Goal: Browse casually: Explore the website without a specific task or goal

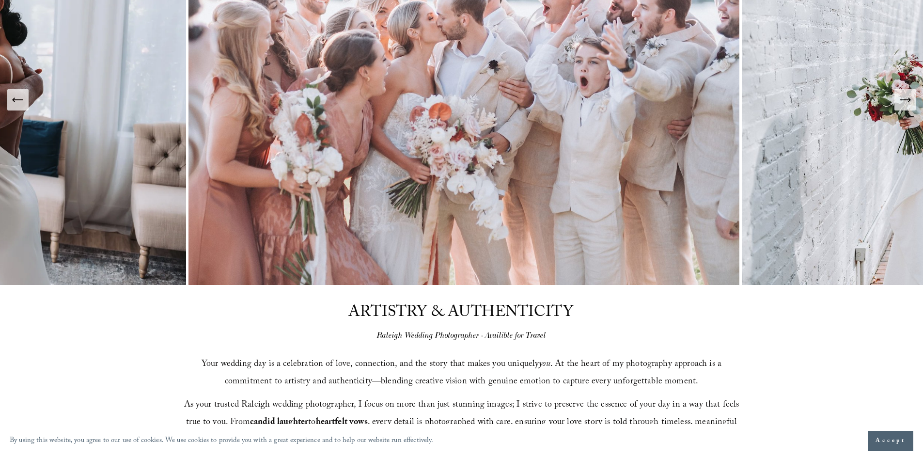
scroll to position [97, 0]
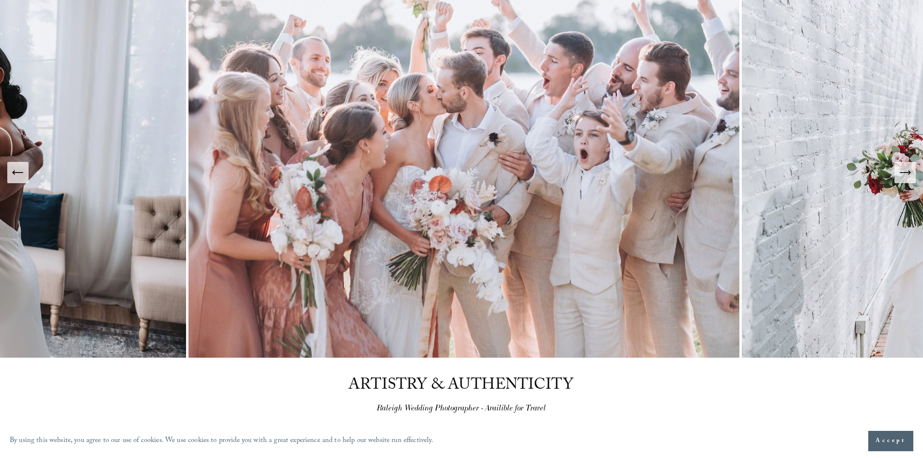
click at [19, 178] on icon "Previous Slide" at bounding box center [18, 173] width 14 height 14
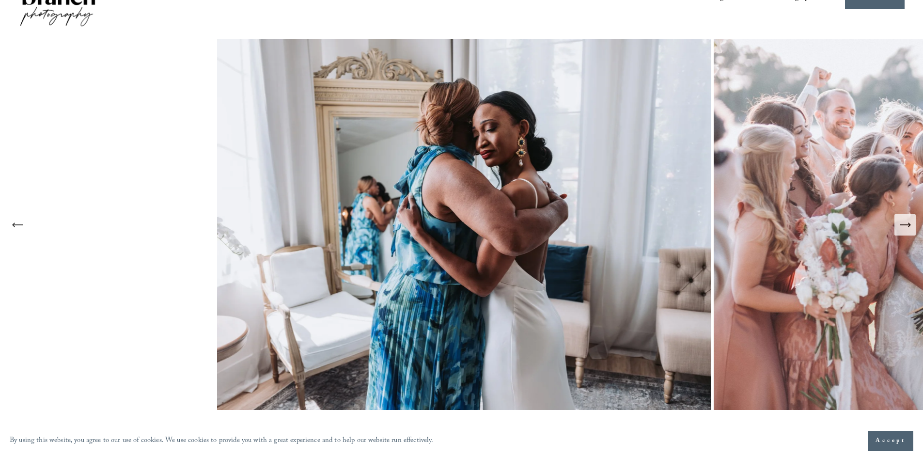
scroll to position [48, 0]
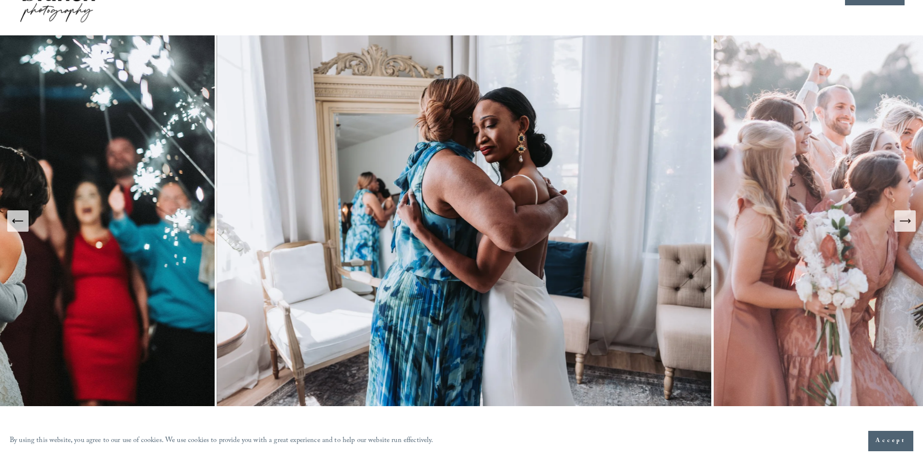
click at [25, 226] on button "Previous Slide" at bounding box center [17, 220] width 21 height 21
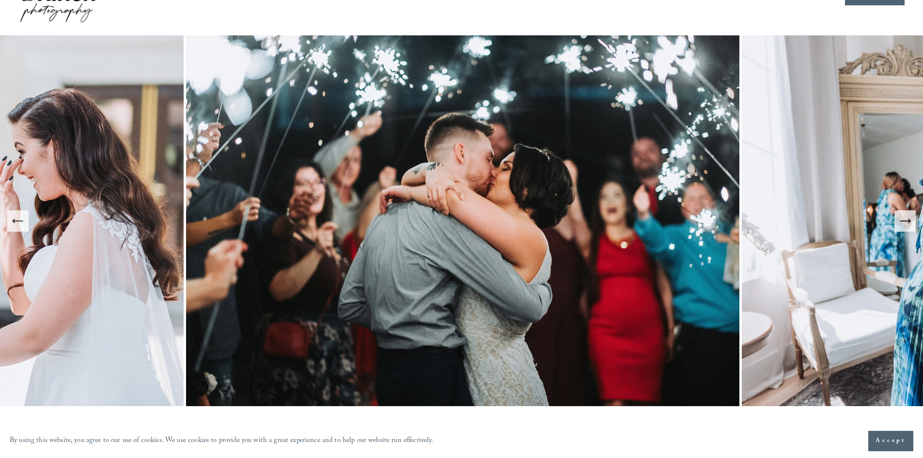
click at [25, 226] on button "Previous Slide" at bounding box center [17, 220] width 21 height 21
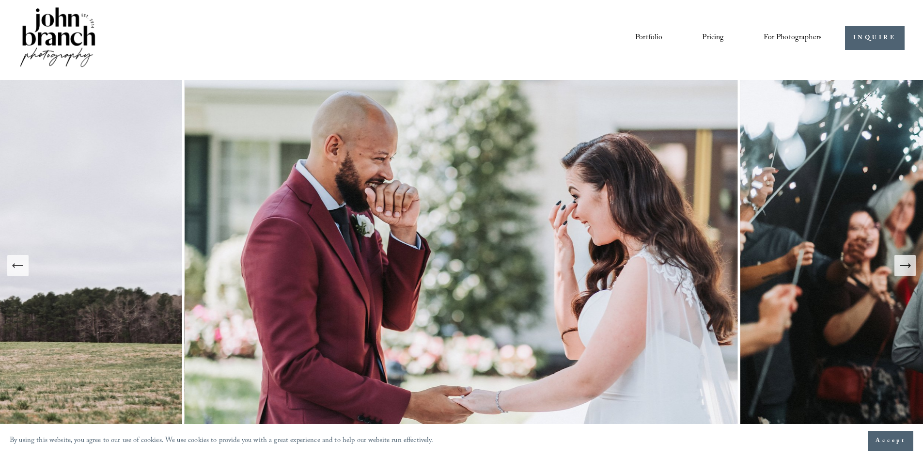
scroll to position [0, 0]
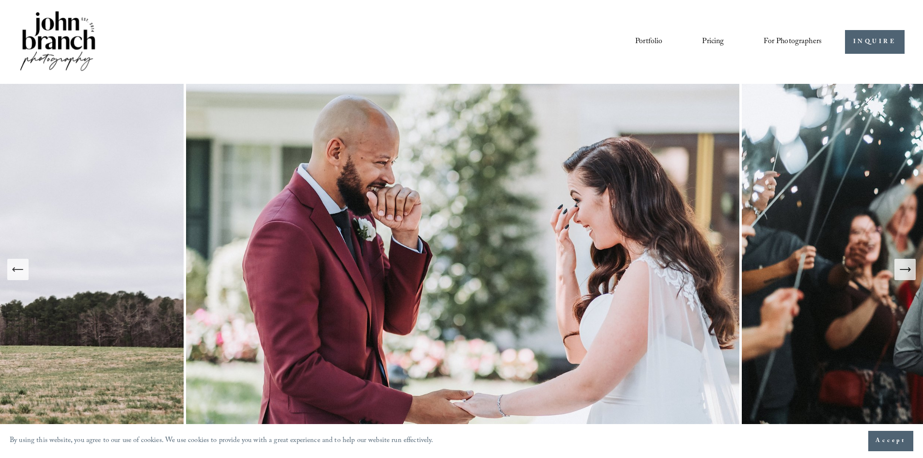
click at [909, 271] on icon "Next Slide" at bounding box center [910, 269] width 2 height 4
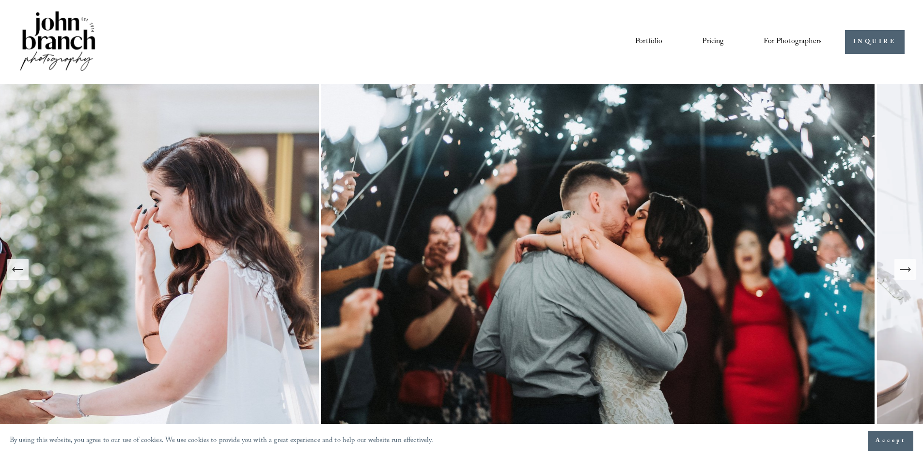
click at [909, 271] on icon "Next Slide" at bounding box center [910, 269] width 2 height 4
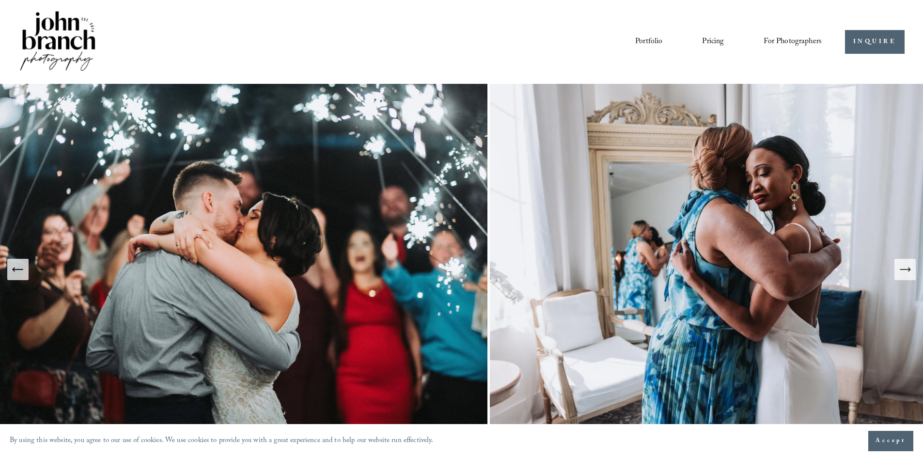
click at [909, 271] on icon "Next Slide" at bounding box center [910, 269] width 2 height 4
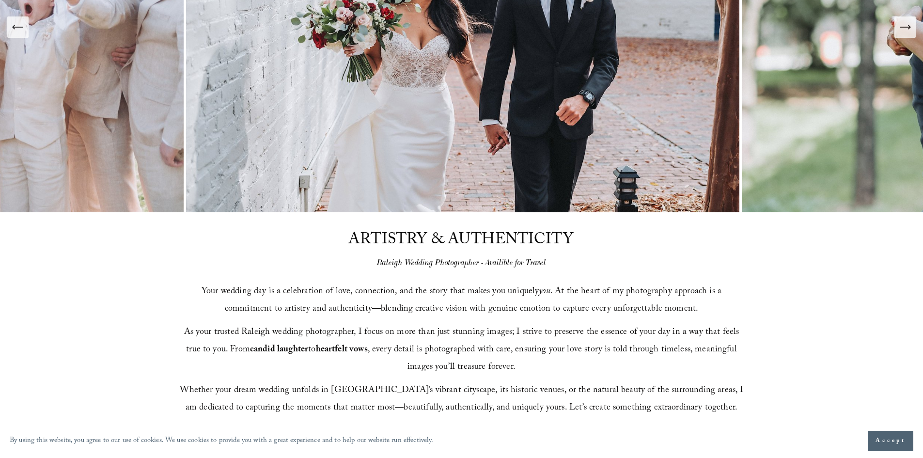
scroll to position [388, 0]
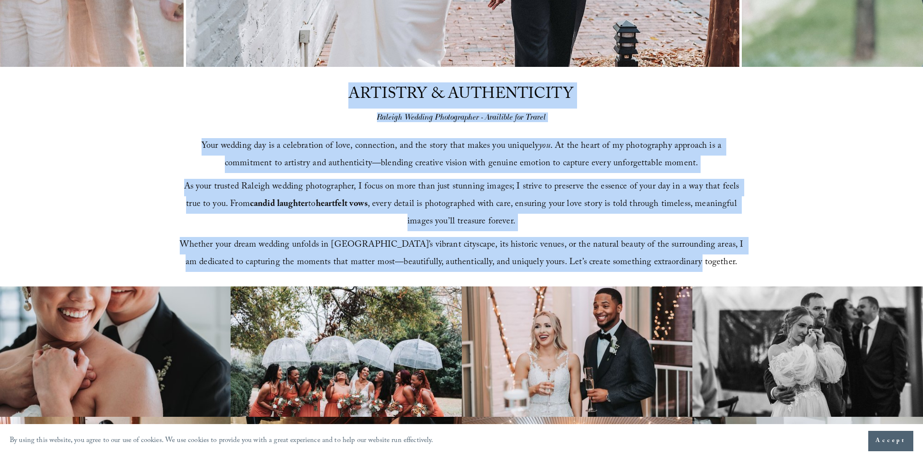
drag, startPoint x: 346, startPoint y: 96, endPoint x: 705, endPoint y: 268, distance: 397.1
click at [705, 268] on div "ARTISTRY & AUTHENTICITY Raleigh Wedding Photographer - Availible for Travel You…" at bounding box center [461, 177] width 923 height 220
click at [619, 240] on span "Whether your dream wedding unfolds in [GEOGRAPHIC_DATA]’s vibrant cityscape, it…" at bounding box center [463, 254] width 566 height 32
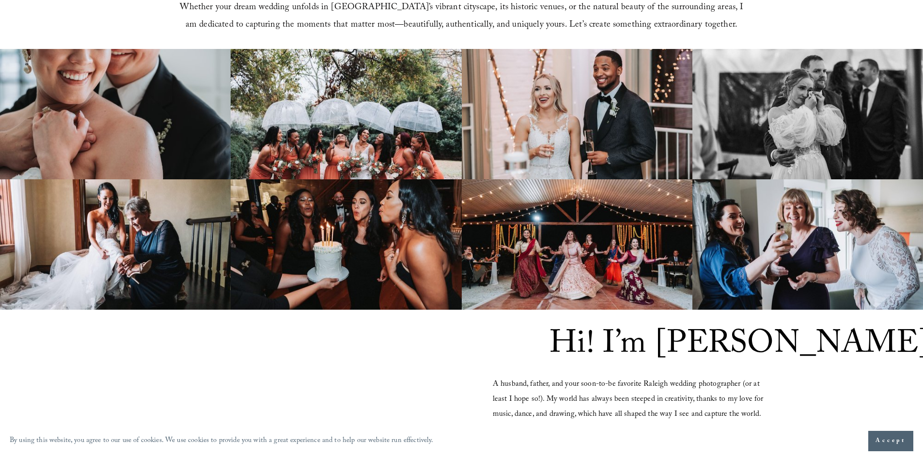
scroll to position [630, 0]
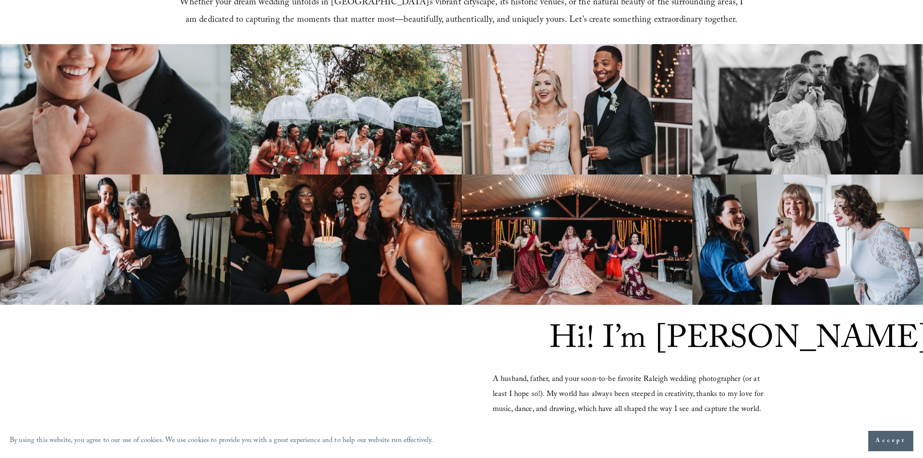
click at [427, 152] on img at bounding box center [346, 109] width 231 height 130
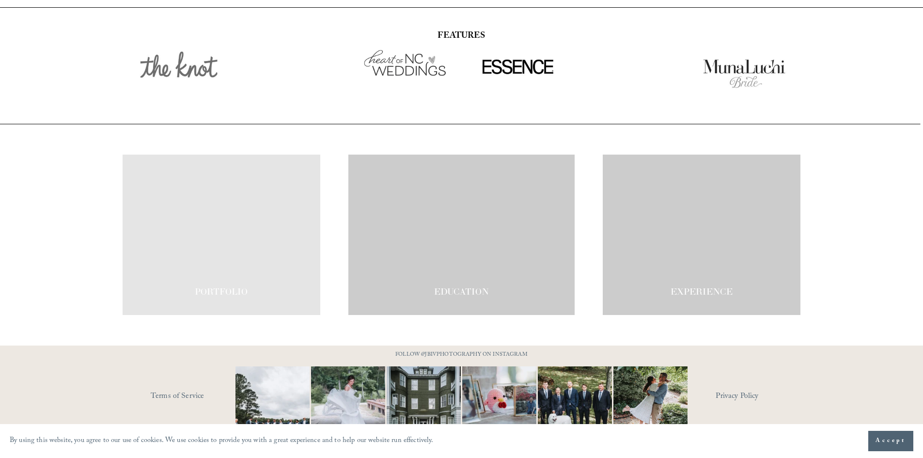
scroll to position [1691, 0]
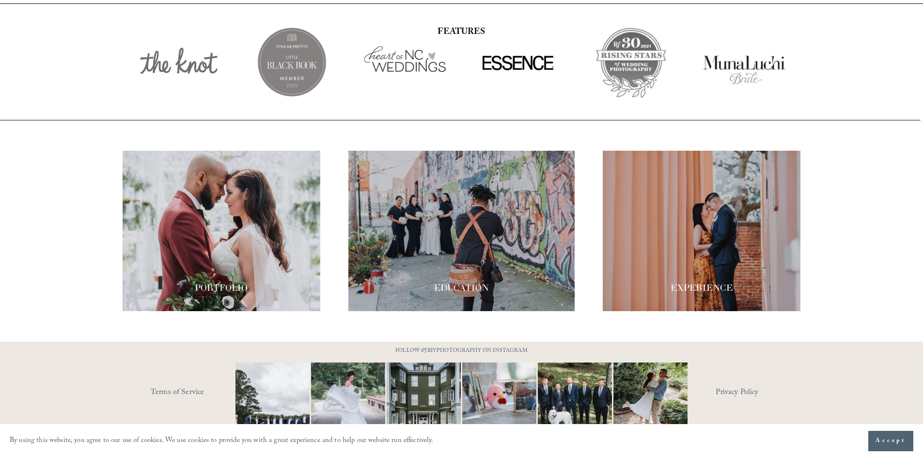
click at [471, 186] on div at bounding box center [461, 231] width 226 height 160
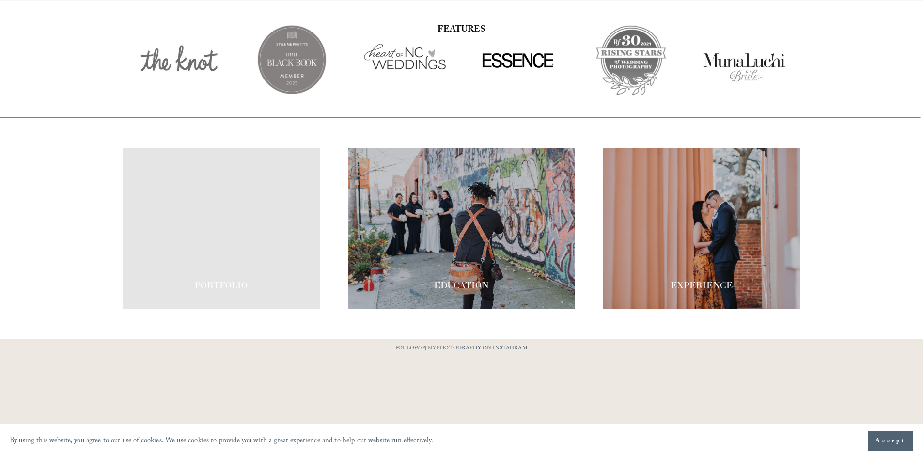
scroll to position [1691, 0]
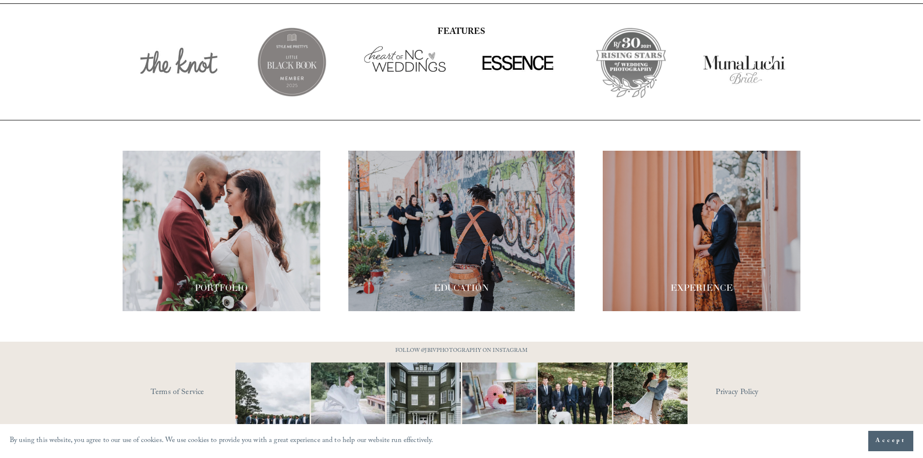
click at [347, 444] on p "By using this website, you agree to our use of cookies. We use cookies to provi…" at bounding box center [222, 441] width 424 height 14
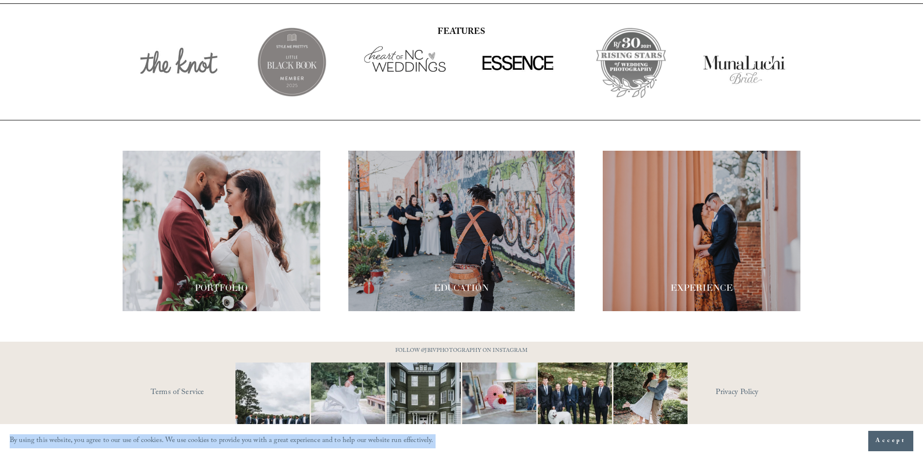
click at [347, 444] on p "By using this website, you agree to our use of cookies. We use cookies to provi…" at bounding box center [222, 441] width 424 height 14
click at [420, 446] on p "By using this website, you agree to our use of cookies. We use cookies to provi…" at bounding box center [222, 441] width 424 height 14
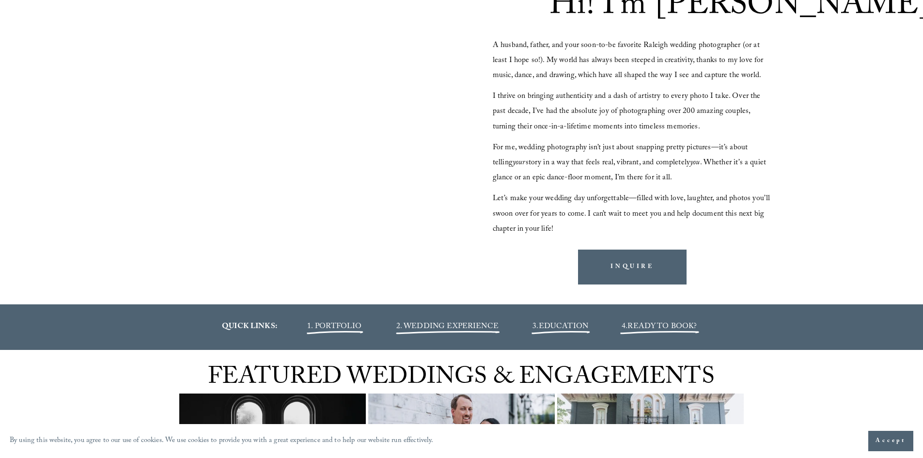
click at [881, 443] on span "Accept" at bounding box center [891, 441] width 31 height 10
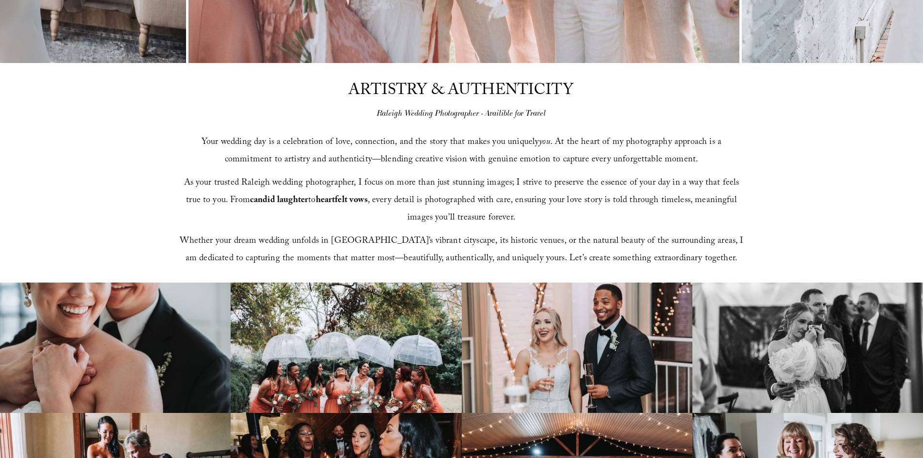
scroll to position [388, 0]
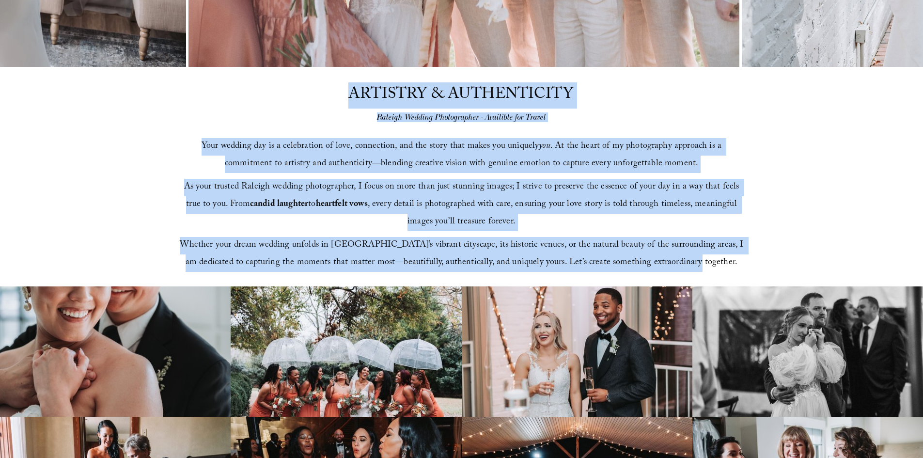
drag, startPoint x: 352, startPoint y: 94, endPoint x: 732, endPoint y: 269, distance: 419.1
click at [709, 267] on div "ARTISTRY & AUTHENTICITY Raleigh Wedding Photographer - Availible for Travel You…" at bounding box center [461, 177] width 923 height 220
click at [733, 269] on p "Whether your dream wedding unfolds in [GEOGRAPHIC_DATA]’s vibrant cityscape, it…" at bounding box center [461, 254] width 565 height 35
click at [504, 183] on span "As your trusted Raleigh wedding photographer, I focus on more than just stunnin…" at bounding box center [463, 205] width 558 height 50
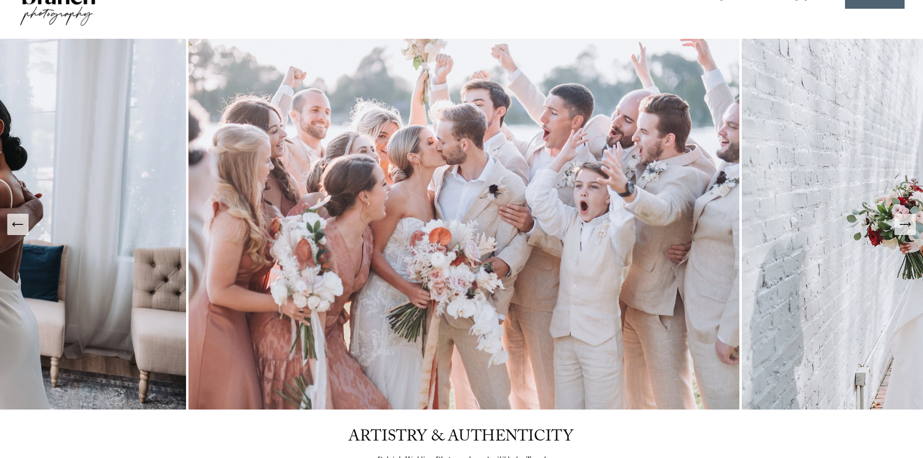
scroll to position [48, 0]
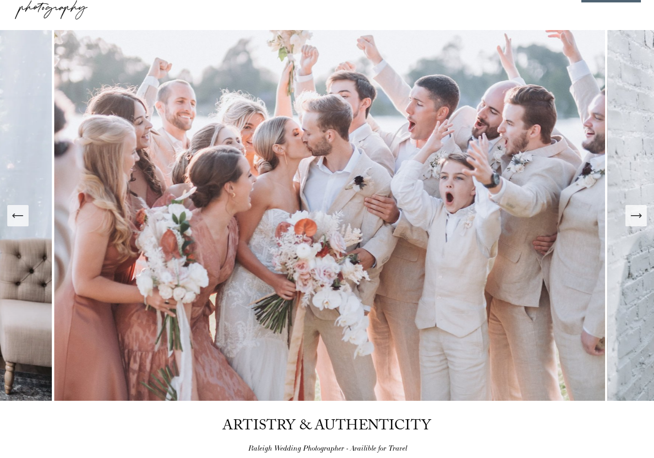
click at [25, 222] on button "Previous Slide" at bounding box center [17, 215] width 21 height 21
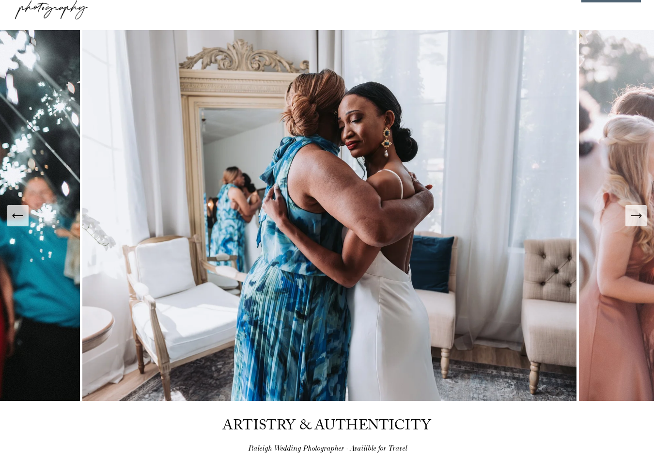
click at [23, 219] on icon "Previous Slide" at bounding box center [18, 216] width 14 height 14
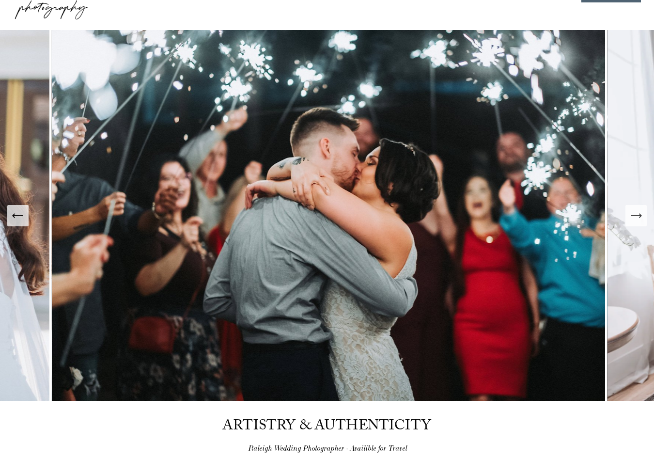
click at [23, 219] on icon "Previous Slide" at bounding box center [18, 216] width 14 height 14
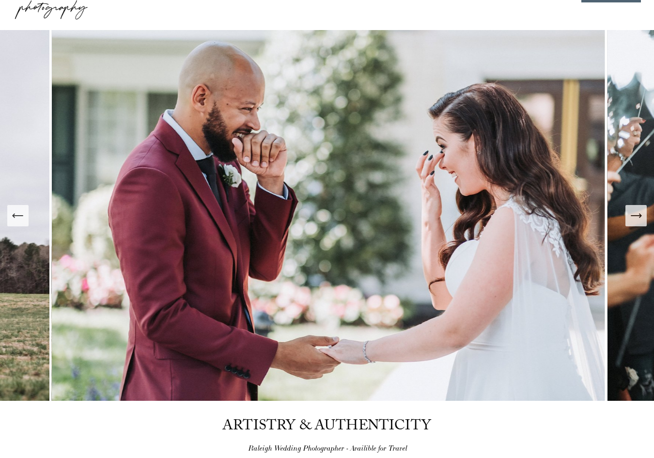
click at [640, 223] on button "Next Slide" at bounding box center [636, 215] width 21 height 21
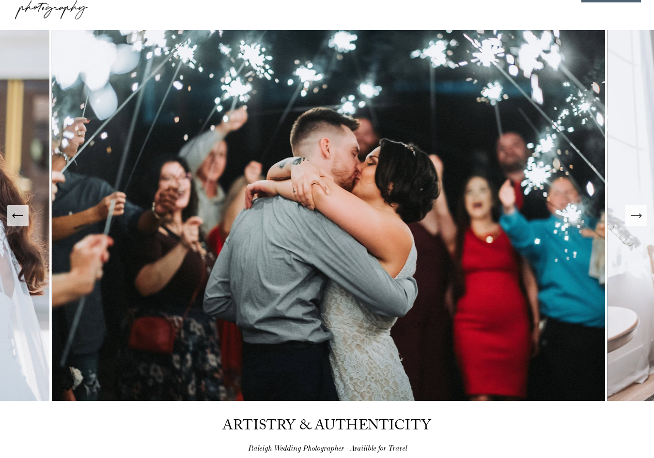
click at [640, 220] on icon "Next Slide" at bounding box center [636, 216] width 14 height 14
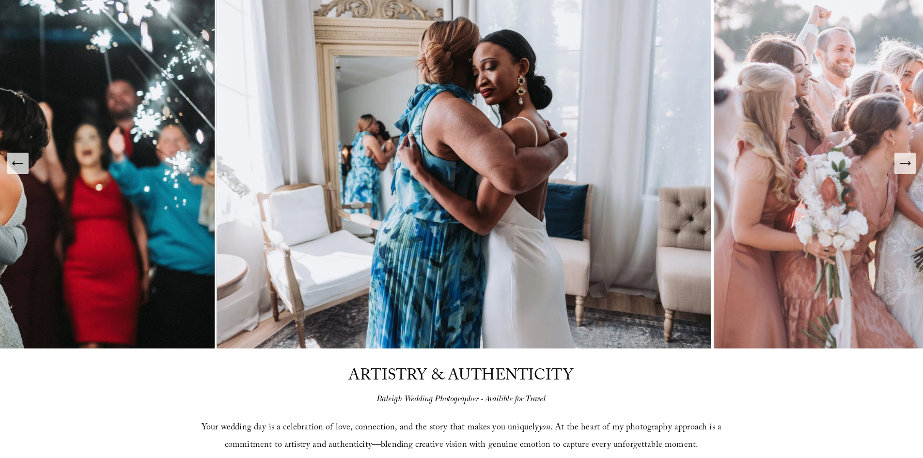
scroll to position [0, 0]
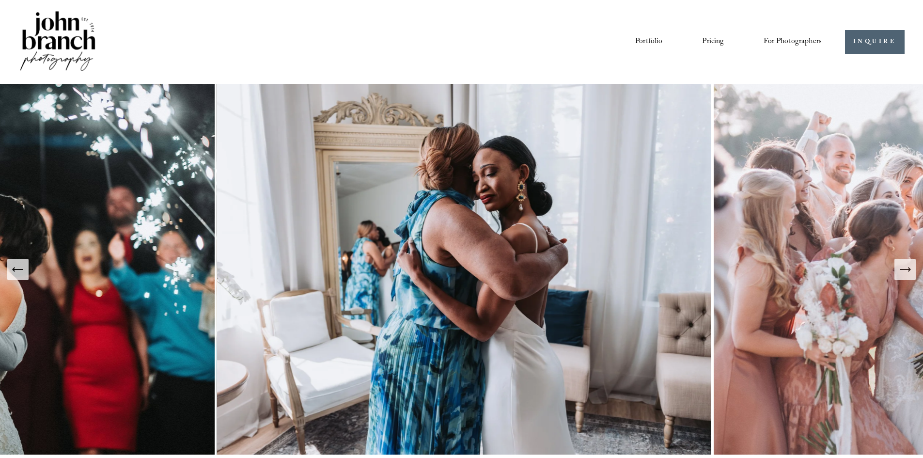
click at [902, 274] on icon "Next Slide" at bounding box center [905, 270] width 14 height 14
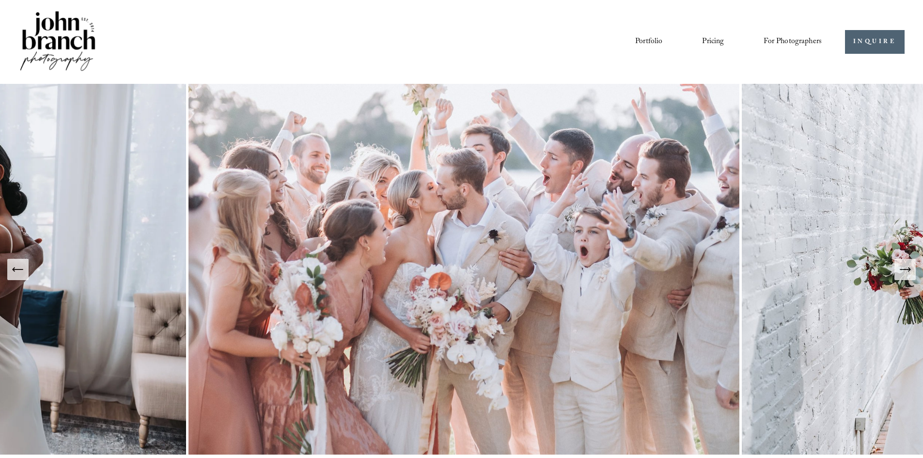
click at [902, 269] on icon "Next Slide" at bounding box center [905, 269] width 10 height 0
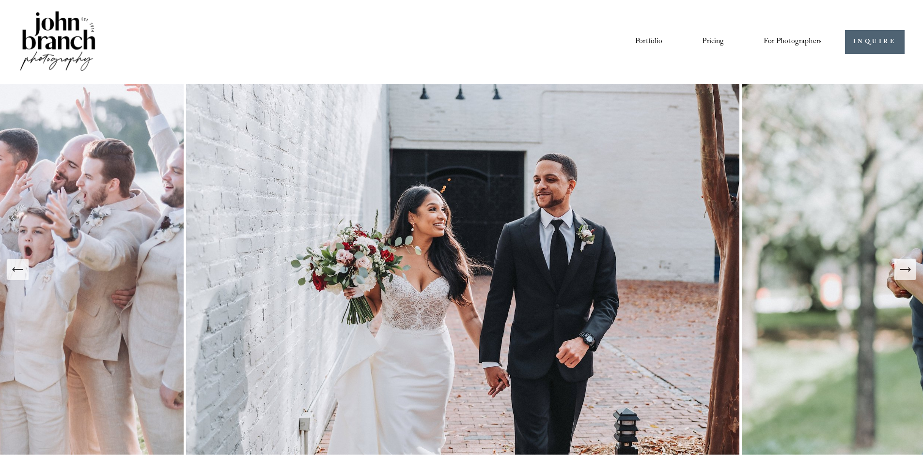
click at [902, 268] on icon "Next Slide" at bounding box center [905, 270] width 14 height 14
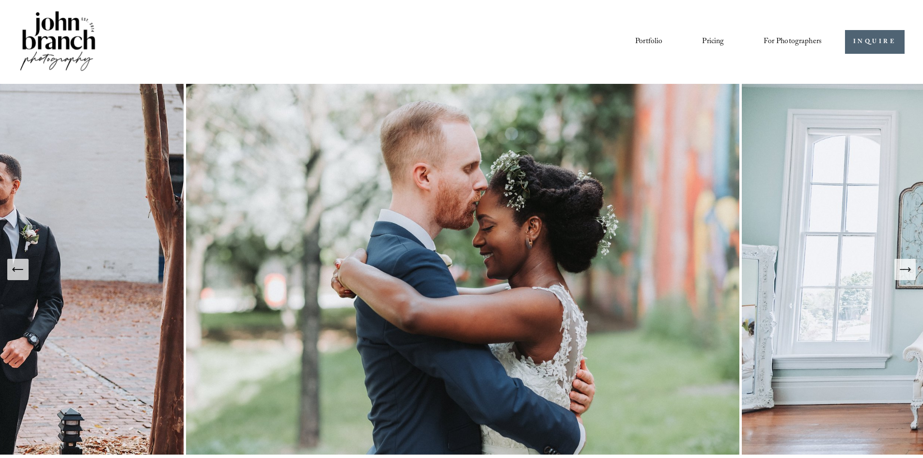
click at [902, 268] on icon "Next Slide" at bounding box center [905, 270] width 14 height 14
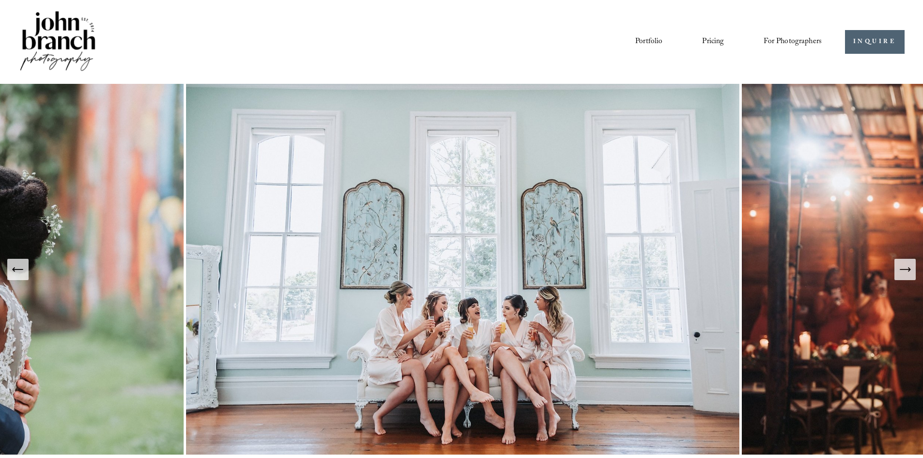
click at [902, 268] on icon "Next Slide" at bounding box center [905, 270] width 14 height 14
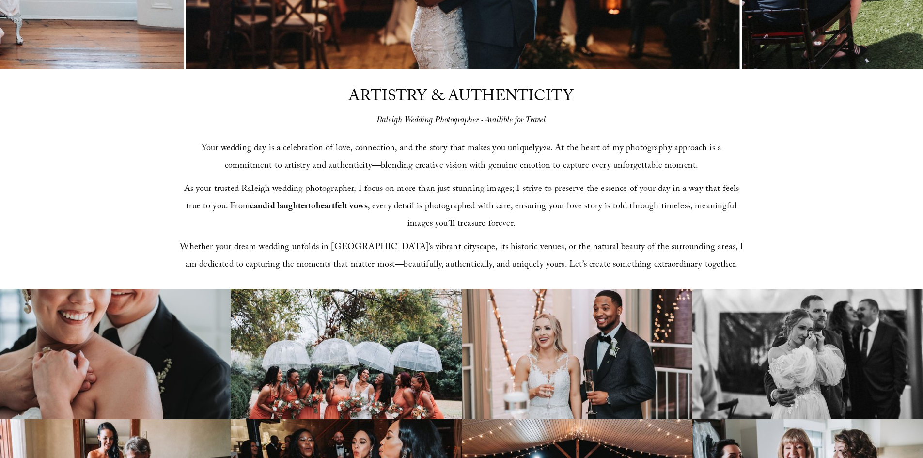
scroll to position [388, 0]
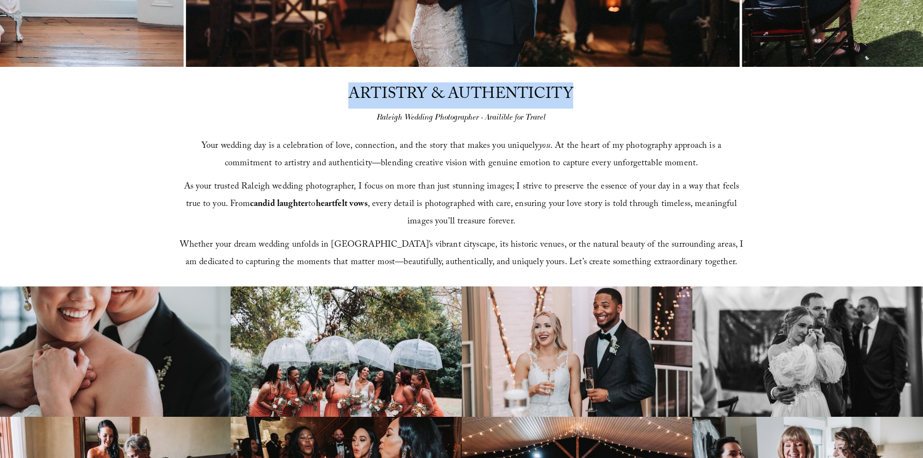
drag, startPoint x: 345, startPoint y: 100, endPoint x: 593, endPoint y: 96, distance: 247.2
click at [593, 96] on div "ARTISTRY & AUTHENTICITY Raleigh Wedding Photographer - Availible for Travel You…" at bounding box center [461, 177] width 923 height 220
copy span "ARTISTRY & AUTHENTICITY"
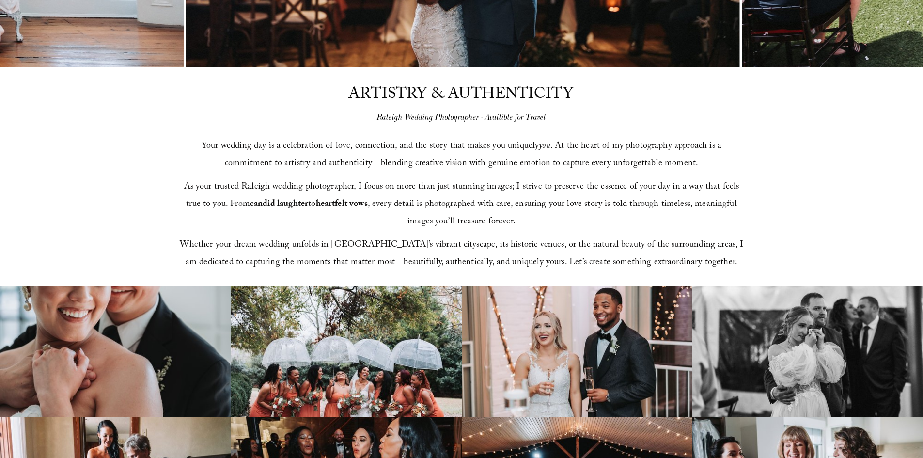
click at [478, 166] on span "Your wedding day is a celebration of love, connection, and the story that makes…" at bounding box center [463, 155] width 522 height 32
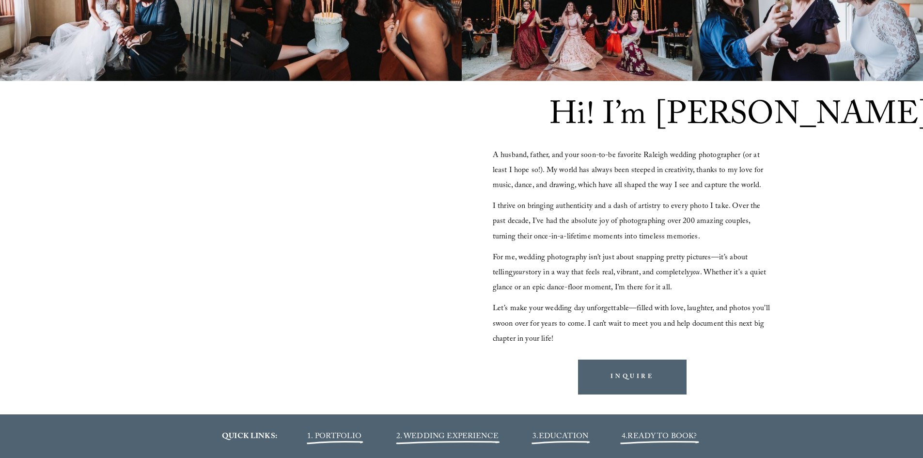
scroll to position [872, 0]
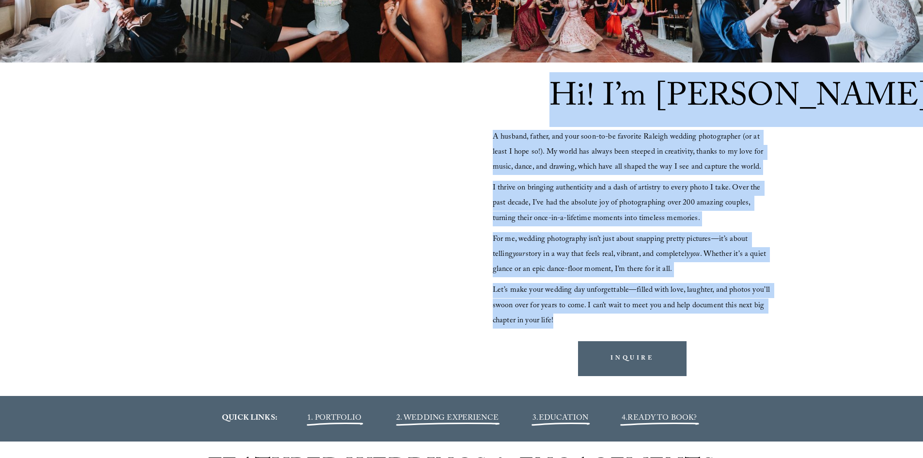
drag, startPoint x: 558, startPoint y: 308, endPoint x: 555, endPoint y: 89, distance: 218.6
click at [555, 89] on div "Hi! I’m [PERSON_NAME] A husband, father, and your soon-to-be favorite Raleigh w…" at bounding box center [461, 229] width 923 height 333
click at [594, 181] on p "I thrive on bringing authenticity and a dash of artistry to every photo I take.…" at bounding box center [633, 204] width 280 height 46
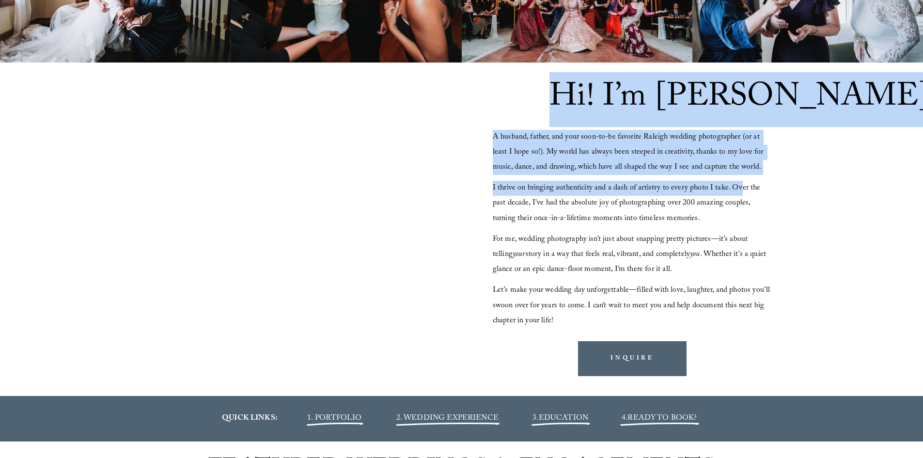
drag, startPoint x: 553, startPoint y: 95, endPoint x: 741, endPoint y: 195, distance: 212.9
click at [741, 195] on div "Hi! I’m [PERSON_NAME] A husband, father, and your soon-to-be favorite Raleigh w…" at bounding box center [461, 229] width 923 height 333
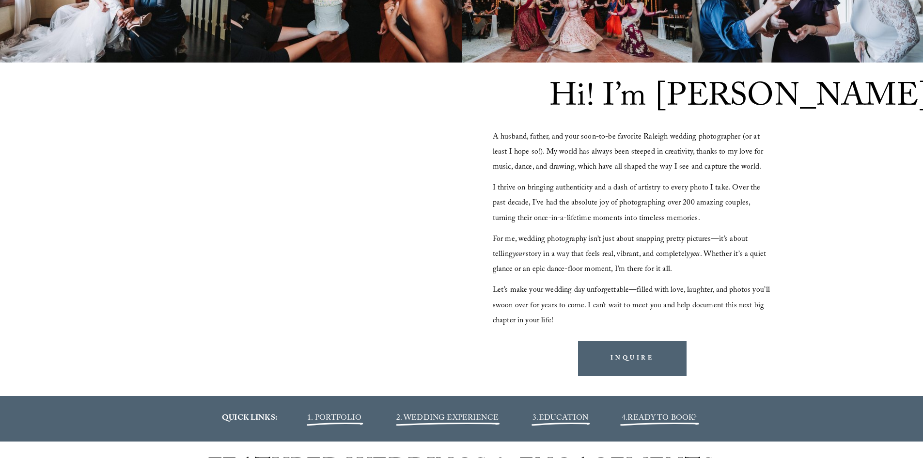
click at [629, 209] on span "I thrive on bringing authenticity and a dash of artistry to every photo I take.…" at bounding box center [628, 203] width 270 height 43
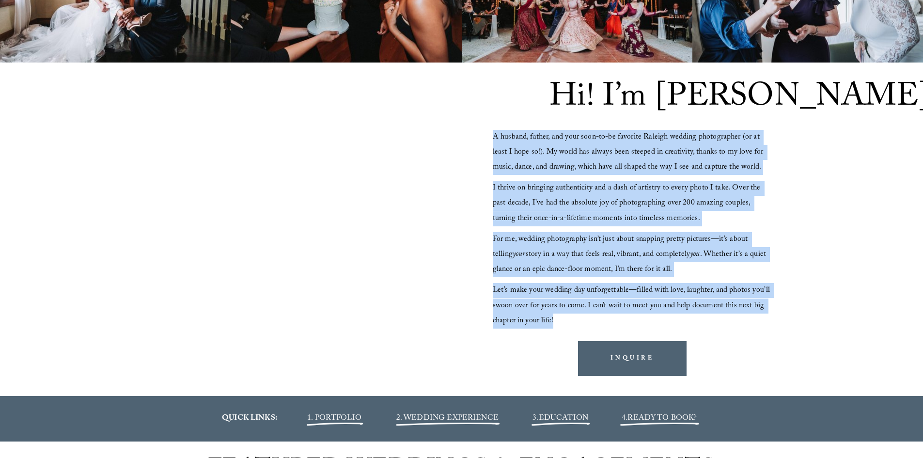
drag, startPoint x: 552, startPoint y: 314, endPoint x: 492, endPoint y: 130, distance: 193.8
click at [492, 130] on div "Hi! I’m [PERSON_NAME] A husband, father, and your soon-to-be favorite Raleigh w…" at bounding box center [461, 229] width 923 height 333
copy div "A husband, father, and your soon-to-be favorite Raleigh wedding photographer (o…"
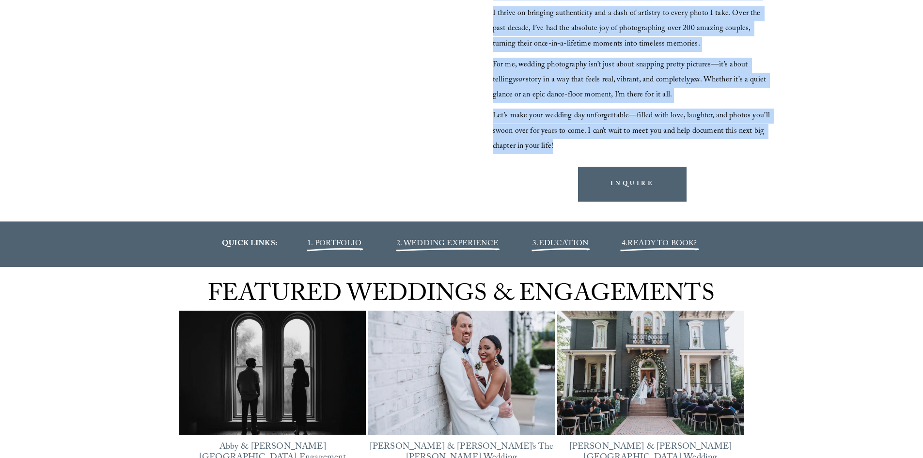
scroll to position [1066, 0]
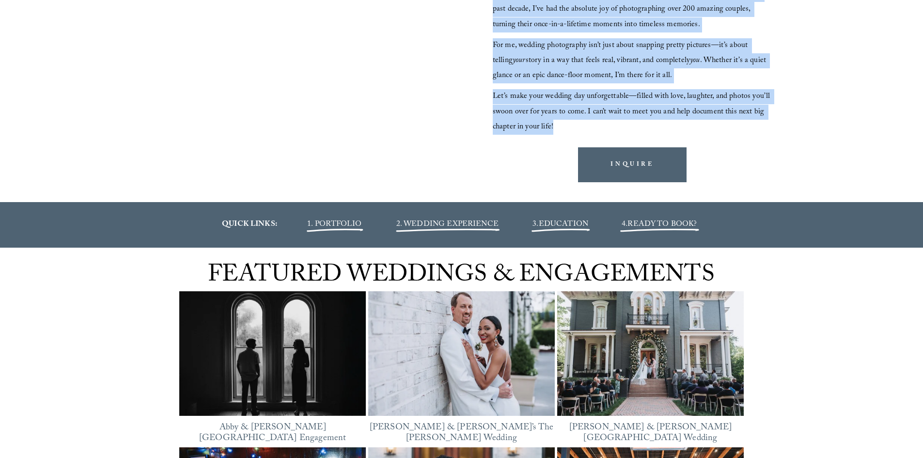
click at [489, 158] on div "Hi! I’m [PERSON_NAME] A husband, father, and your soon-to-be favorite Raleigh w…" at bounding box center [461, 35] width 923 height 333
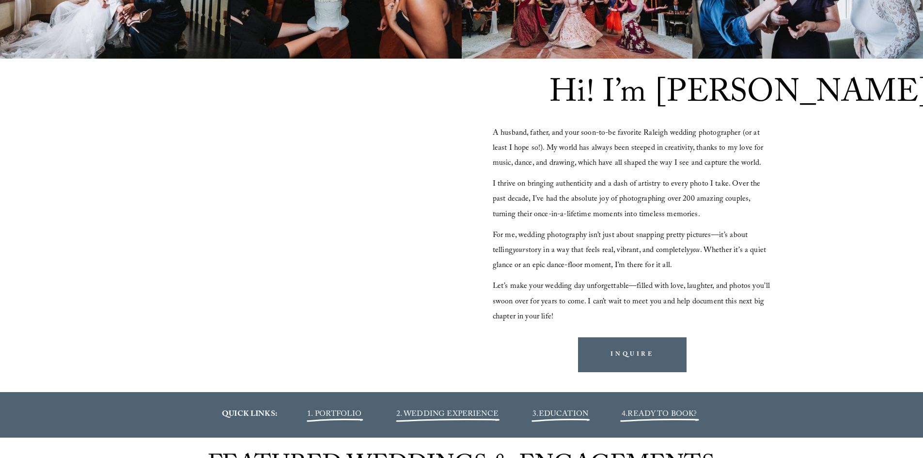
scroll to position [872, 0]
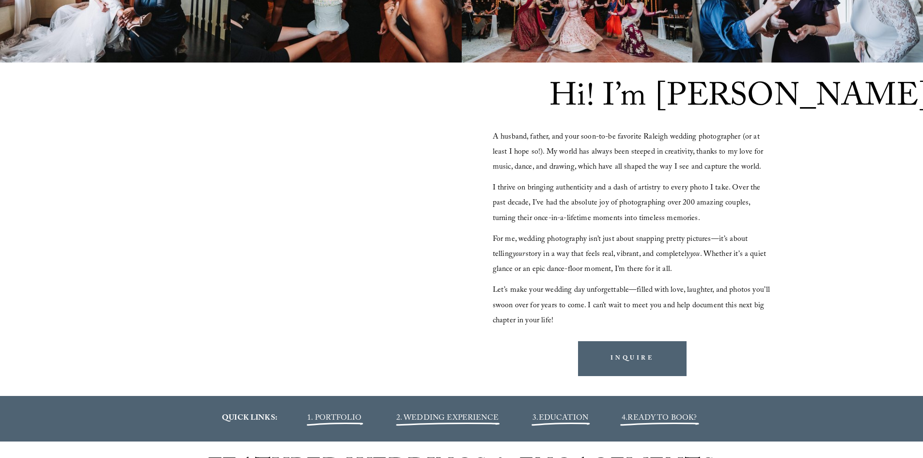
click at [604, 173] on span "A husband, father, and your soon-to-be favorite Raleigh wedding photographer (o…" at bounding box center [629, 152] width 273 height 43
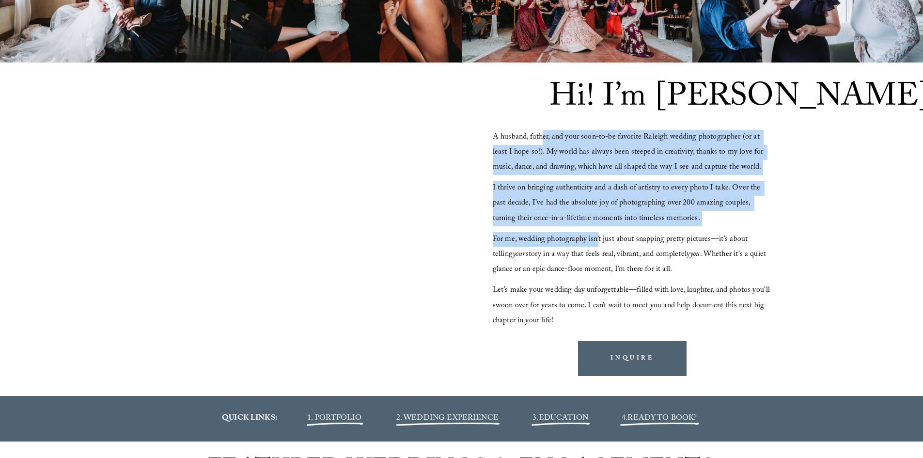
drag, startPoint x: 543, startPoint y: 141, endPoint x: 597, endPoint y: 233, distance: 106.9
click at [598, 234] on div "A husband, father, and your soon-to-be favorite Raleigh wedding photographer (o…" at bounding box center [633, 229] width 280 height 199
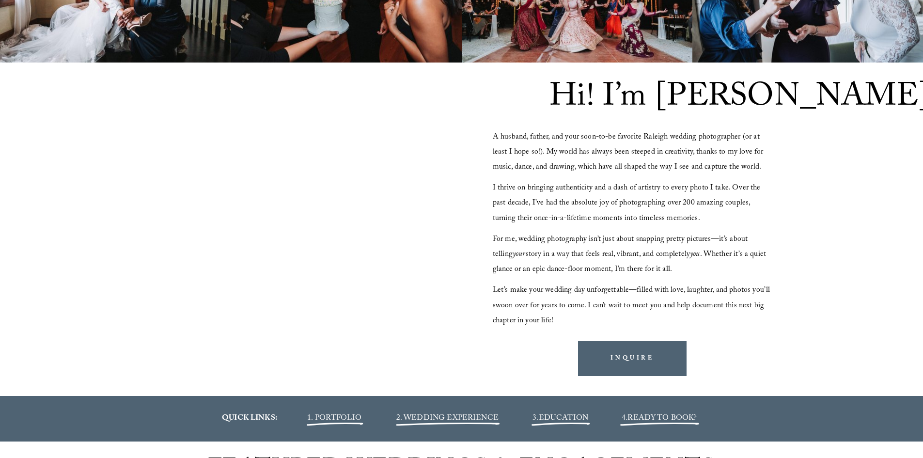
drag, startPoint x: 647, startPoint y: 270, endPoint x: 640, endPoint y: 314, distance: 45.2
click at [648, 271] on span "For me, wedding photography isn’t just about snapping pretty pictures—it’s abou…" at bounding box center [630, 254] width 275 height 43
click at [412, 184] on div at bounding box center [291, 218] width 336 height 189
click at [383, 183] on div at bounding box center [291, 218] width 336 height 189
click at [384, 209] on div at bounding box center [291, 218] width 336 height 189
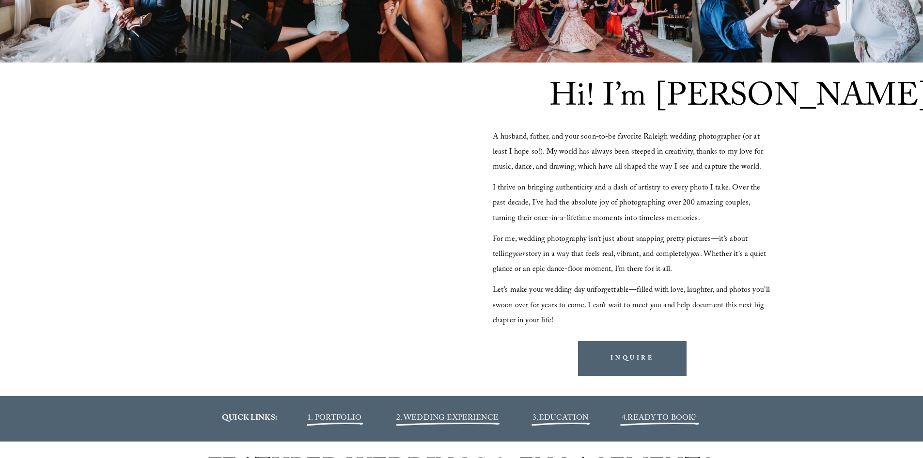
click at [368, 210] on div at bounding box center [291, 218] width 336 height 189
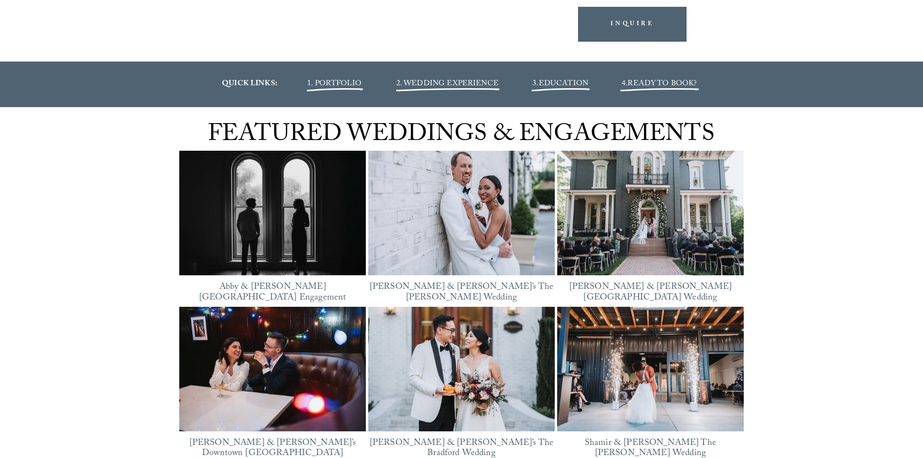
scroll to position [1211, 0]
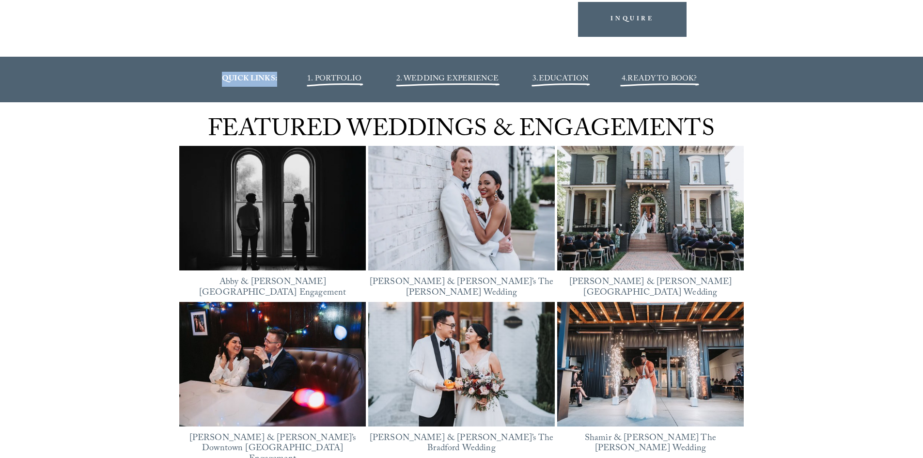
drag, startPoint x: 225, startPoint y: 81, endPoint x: 316, endPoint y: 75, distance: 91.8
click at [291, 78] on p "QUICK LINKS:" at bounding box center [249, 79] width 85 height 15
drag, startPoint x: 818, startPoint y: 144, endPoint x: 773, endPoint y: 114, distance: 53.8
click at [818, 144] on div "FEATURED WEDDINGS & ENGAGEMENTS Featured [GEOGRAPHIC_DATA][PERSON_NAME] Engagem…" at bounding box center [461, 292] width 923 height 380
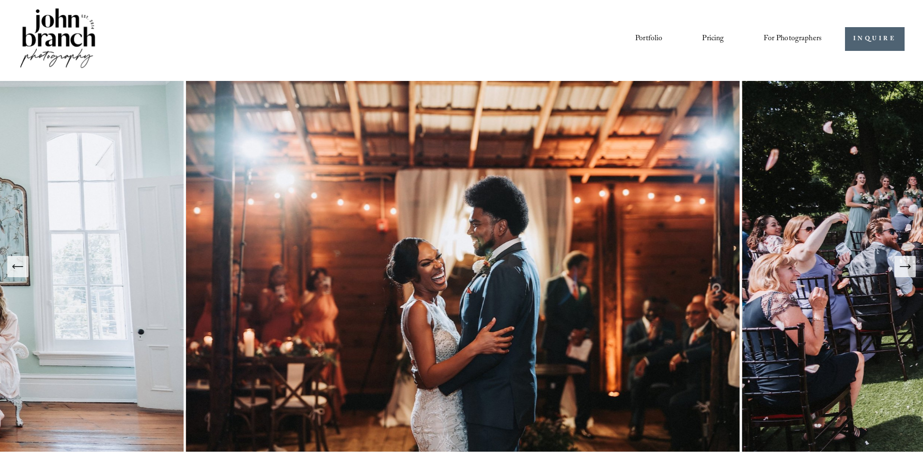
scroll to position [0, 0]
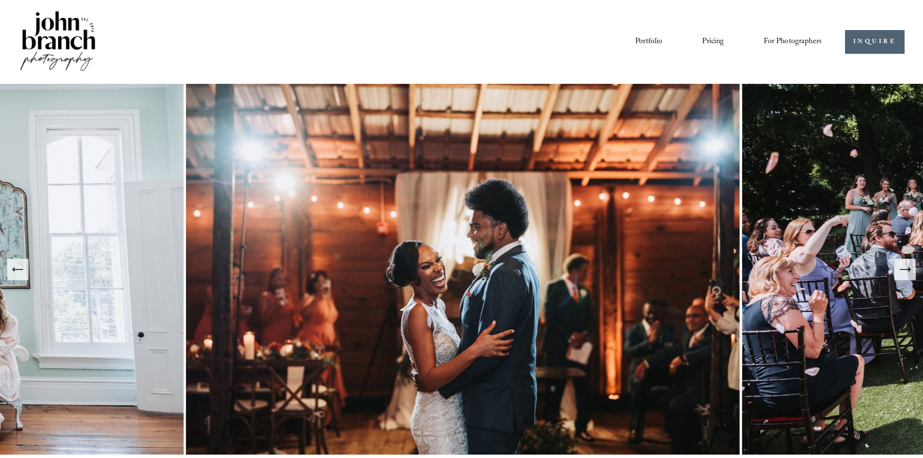
click at [910, 273] on icon "Next Slide" at bounding box center [905, 270] width 14 height 14
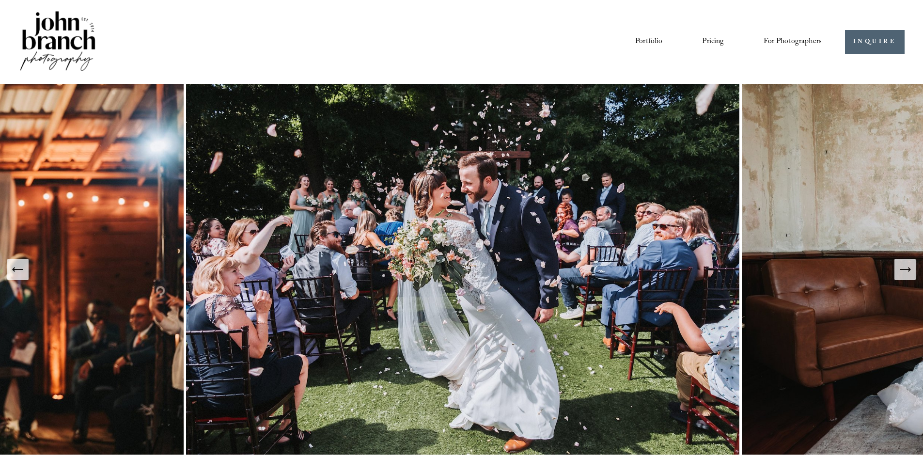
click at [906, 268] on icon "Next Slide" at bounding box center [905, 270] width 14 height 14
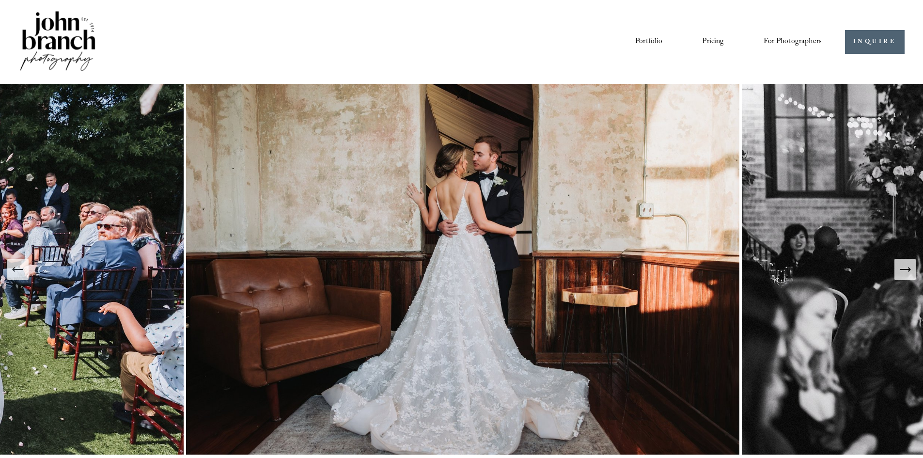
click at [906, 268] on icon "Next Slide" at bounding box center [905, 270] width 14 height 14
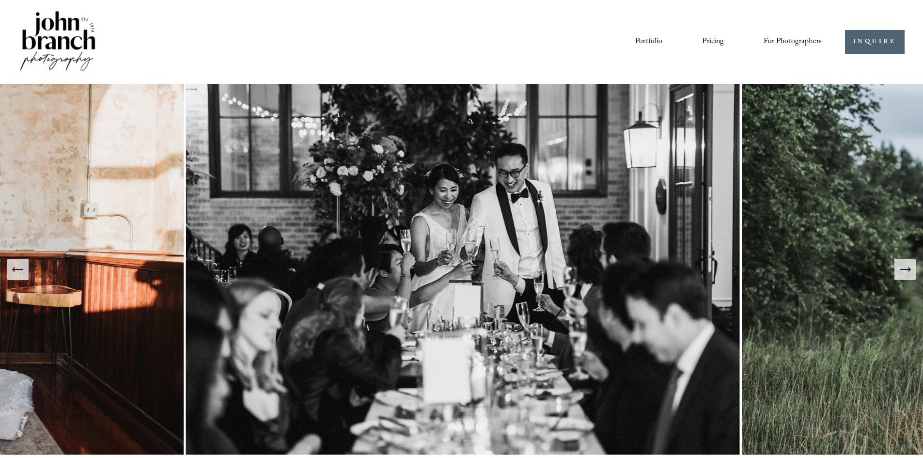
click at [906, 268] on icon "Next Slide" at bounding box center [905, 270] width 14 height 14
